Goal: Find specific page/section: Find specific page/section

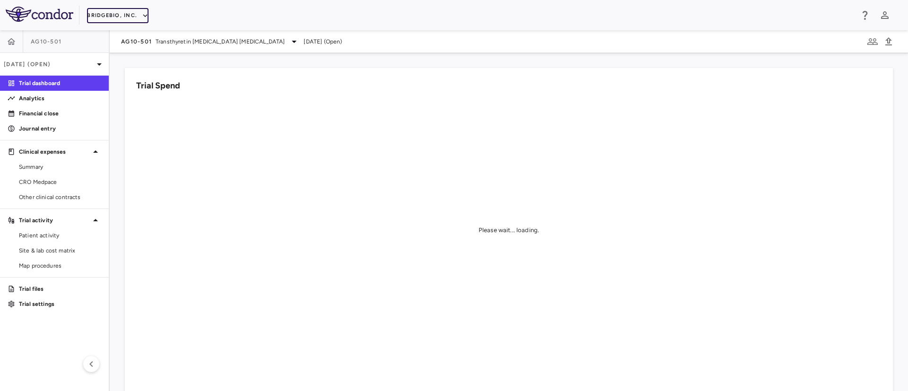
click at [134, 21] on button "BridgeBio, Inc." at bounding box center [117, 15] width 61 height 15
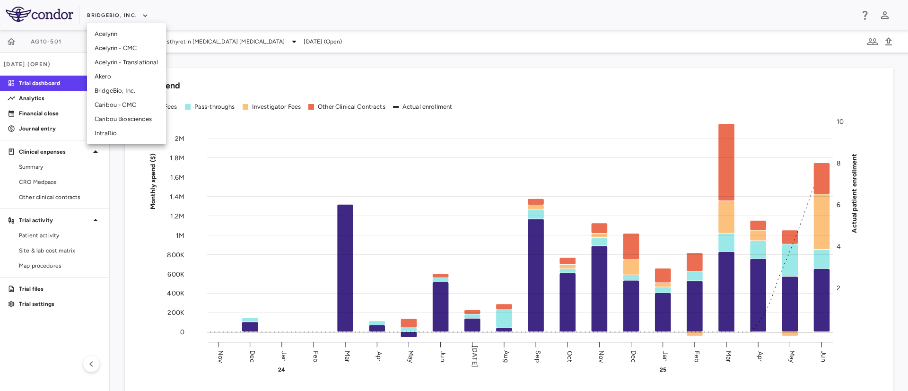
click at [109, 133] on li "IntraBio" at bounding box center [126, 133] width 79 height 14
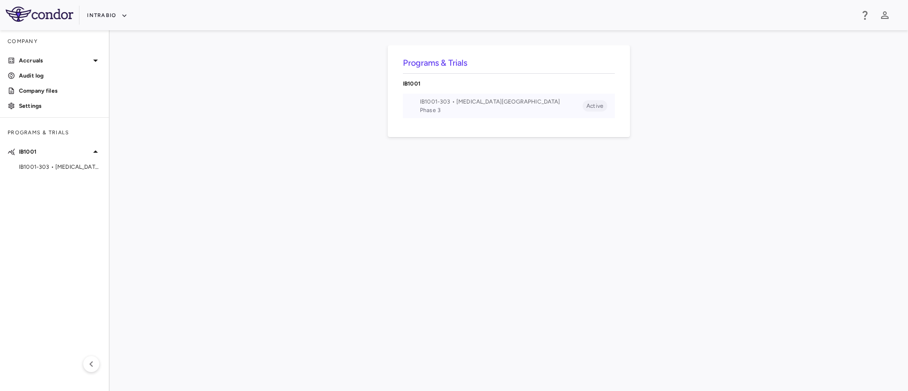
click at [451, 106] on span "Phase 3" at bounding box center [501, 110] width 163 height 9
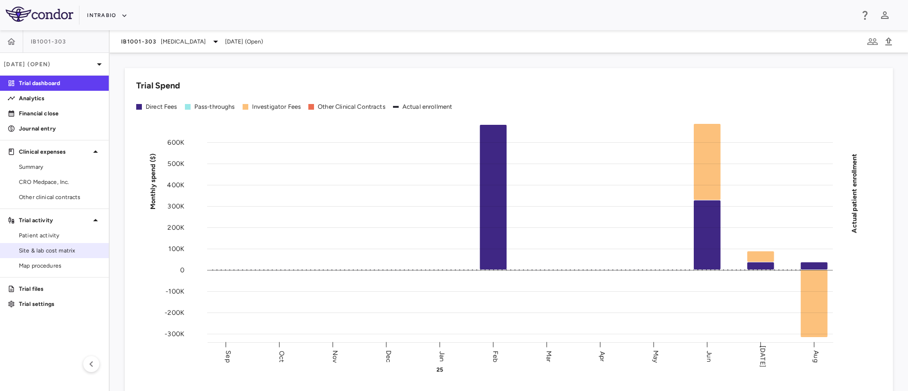
click at [39, 250] on span "Site & lab cost matrix" at bounding box center [60, 250] width 82 height 9
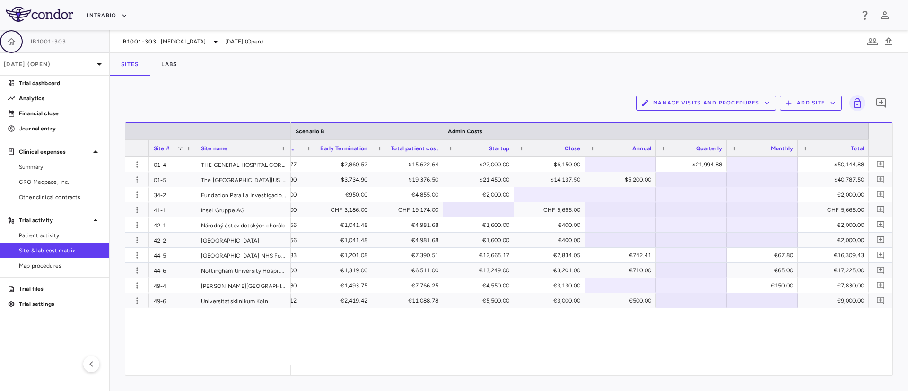
click at [12, 43] on icon "button" at bounding box center [12, 41] width 8 height 7
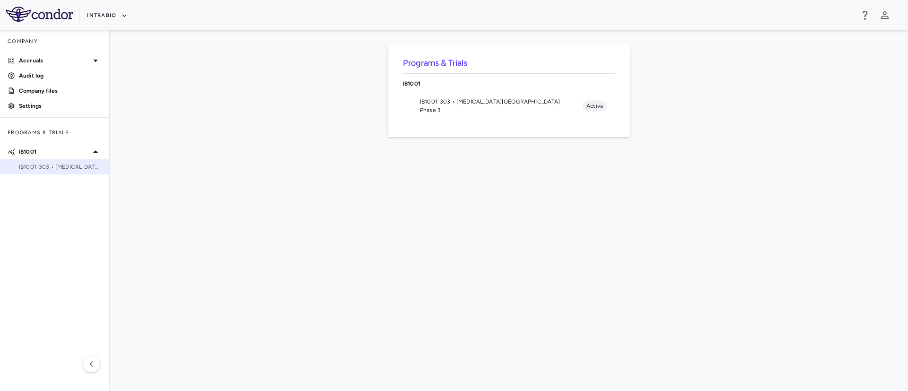
click at [43, 168] on span "IB1001-303 • [MEDICAL_DATA][GEOGRAPHIC_DATA]" at bounding box center [60, 167] width 82 height 9
